Goal: Task Accomplishment & Management: Manage account settings

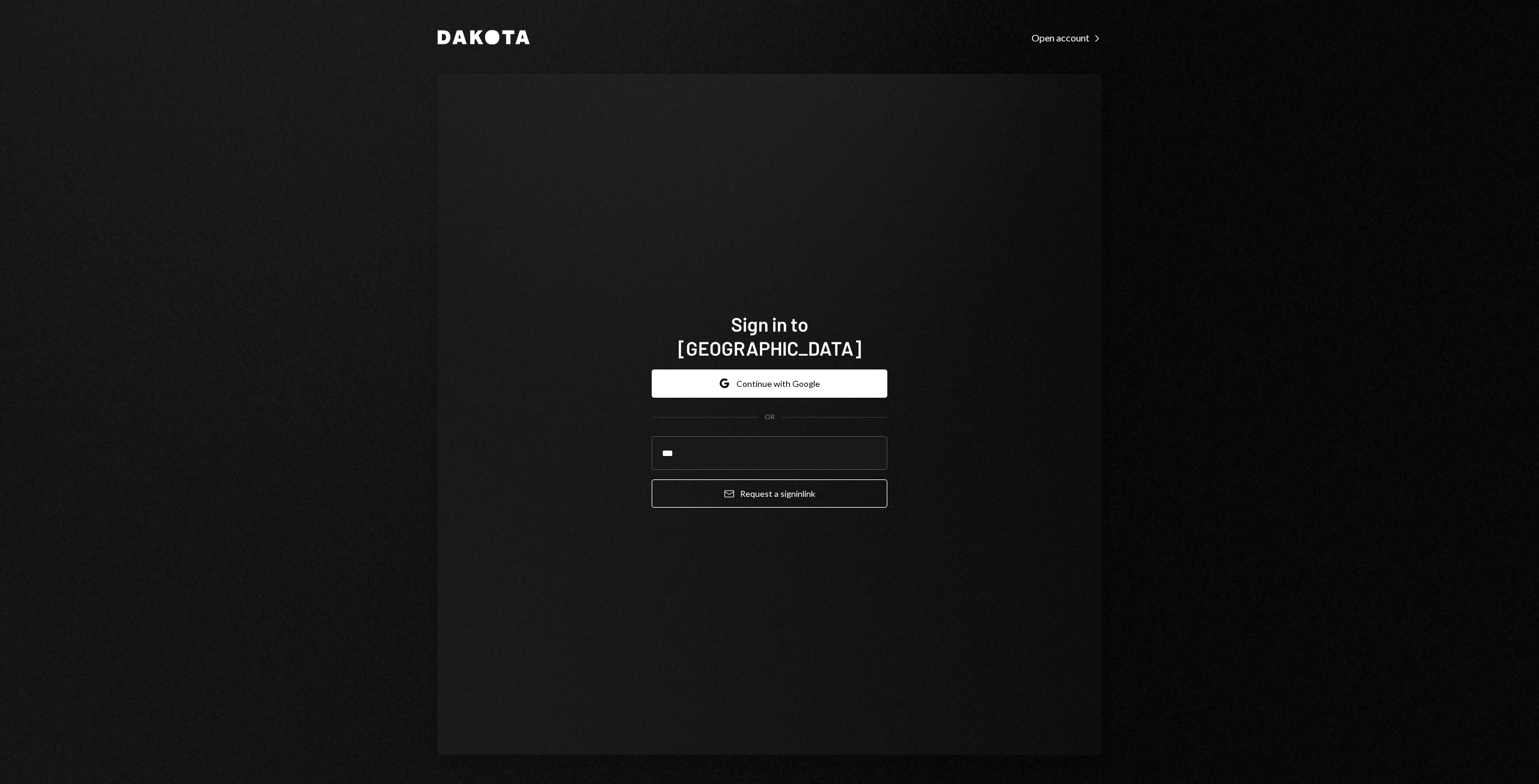
type input "**********"
click at [724, 490] on icon "submit" at bounding box center [728, 494] width 10 height 7
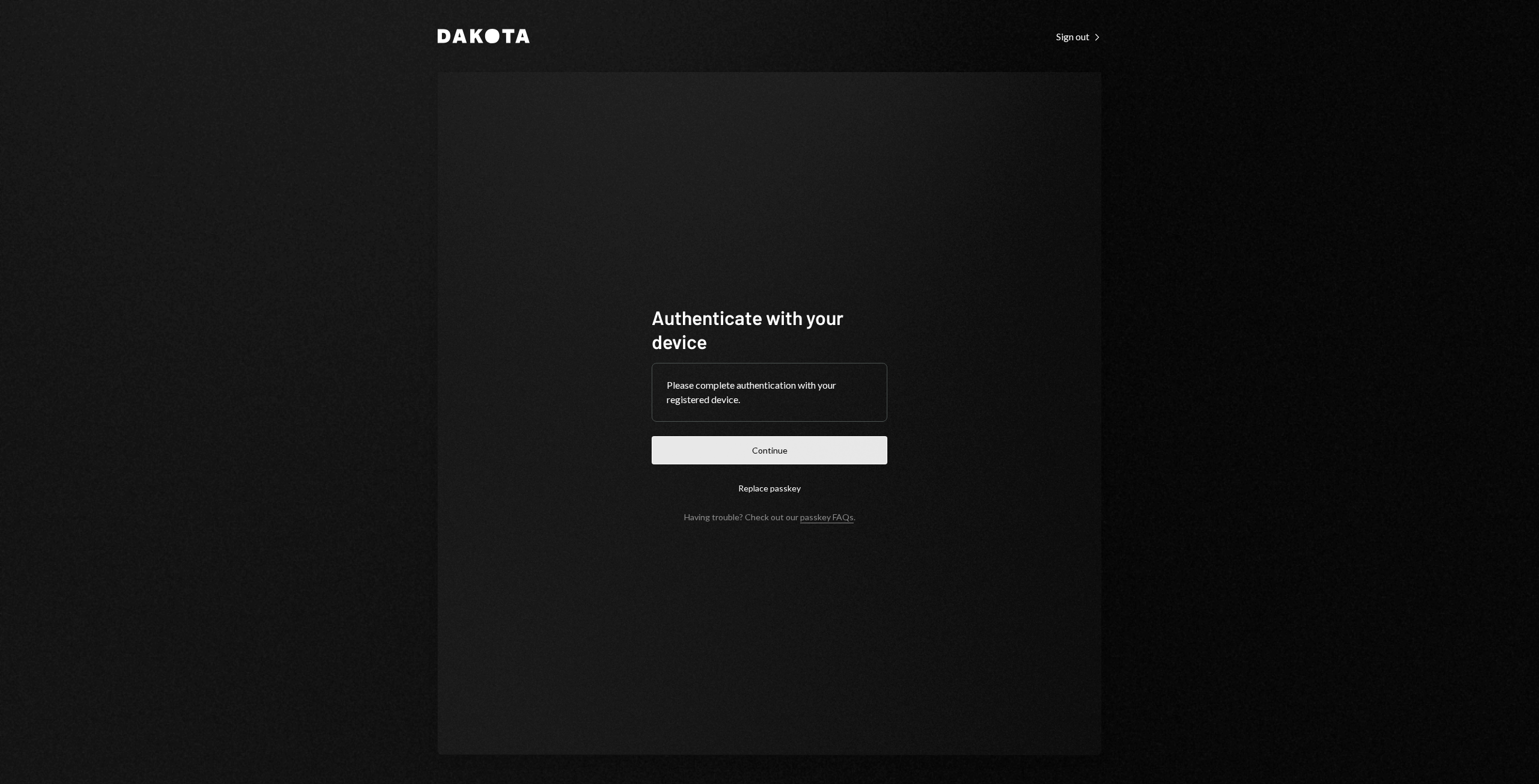
click at [736, 451] on button "Continue" at bounding box center [769, 450] width 236 height 28
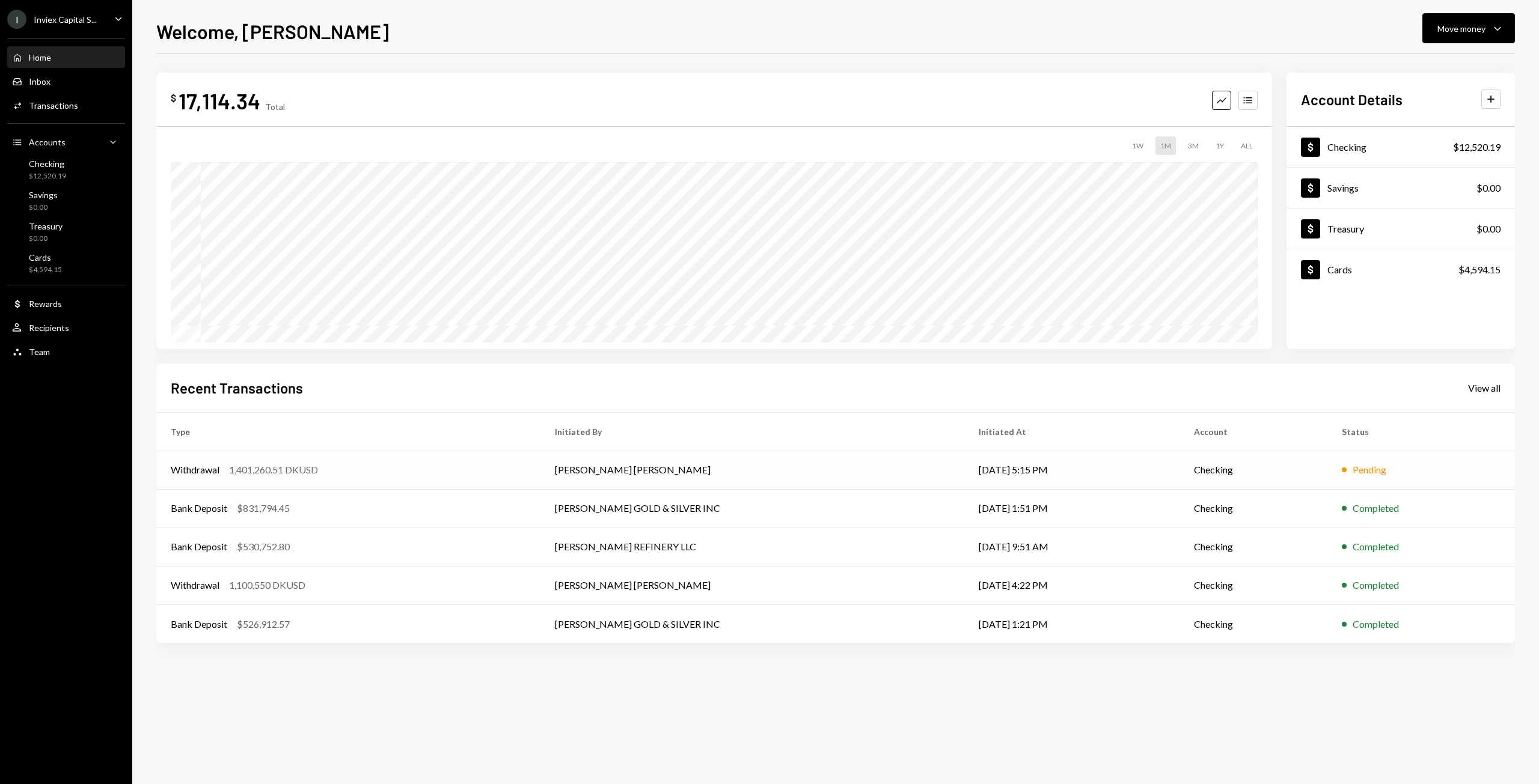
click at [667, 473] on td "[PERSON_NAME] [PERSON_NAME]" at bounding box center [752, 471] width 424 height 39
